Goal: Check status: Check status

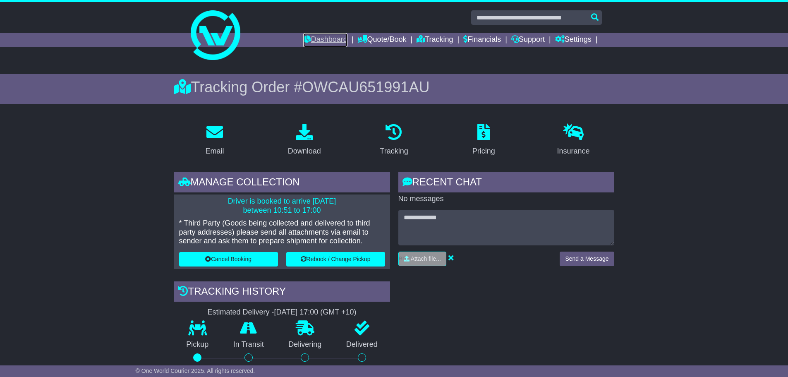
click at [310, 37] on link "Dashboard" at bounding box center [325, 40] width 44 height 14
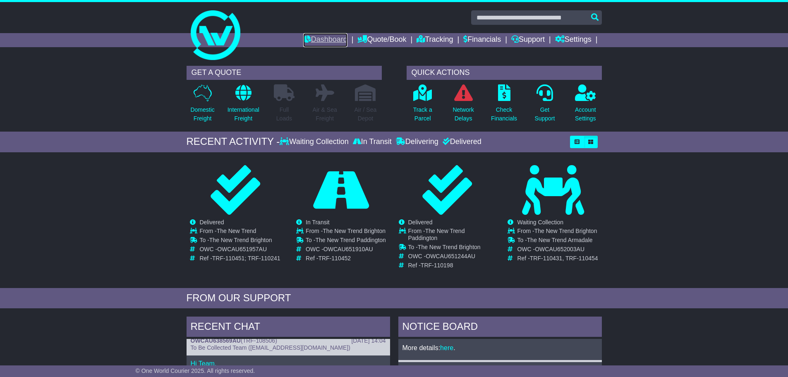
click at [311, 37] on link "Dashboard" at bounding box center [325, 40] width 44 height 14
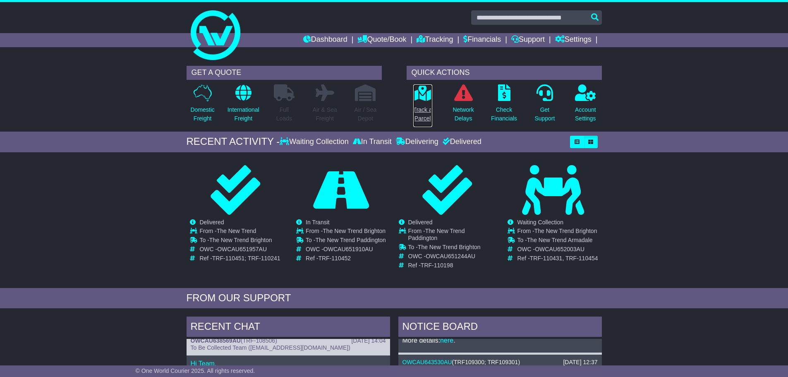
click at [426, 116] on p "Track a Parcel" at bounding box center [422, 113] width 19 height 17
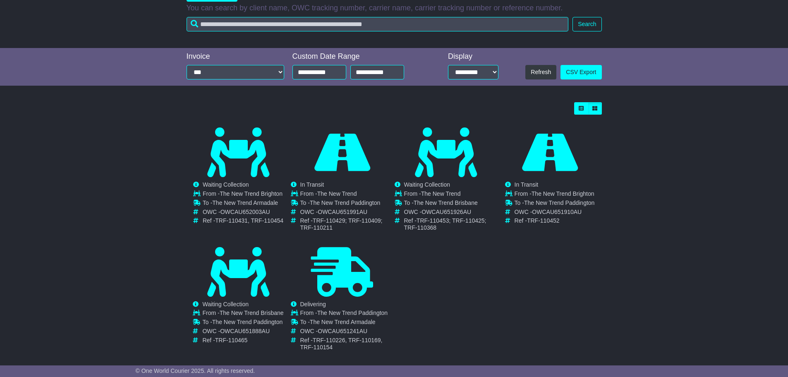
scroll to position [151, 0]
